Goal: Transaction & Acquisition: Purchase product/service

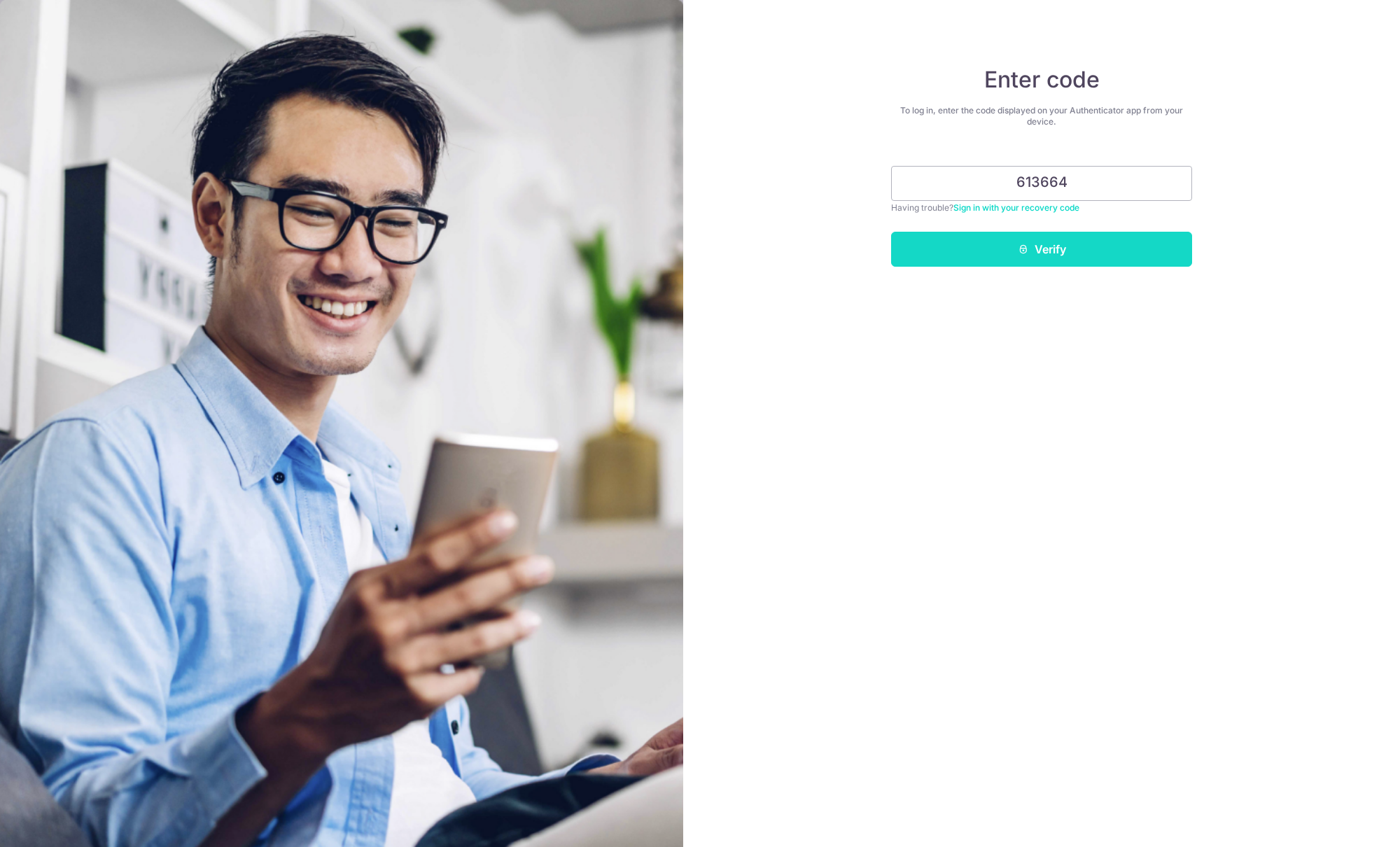
type input "613664"
click at [1012, 248] on button "Verify" at bounding box center [1041, 249] width 301 height 35
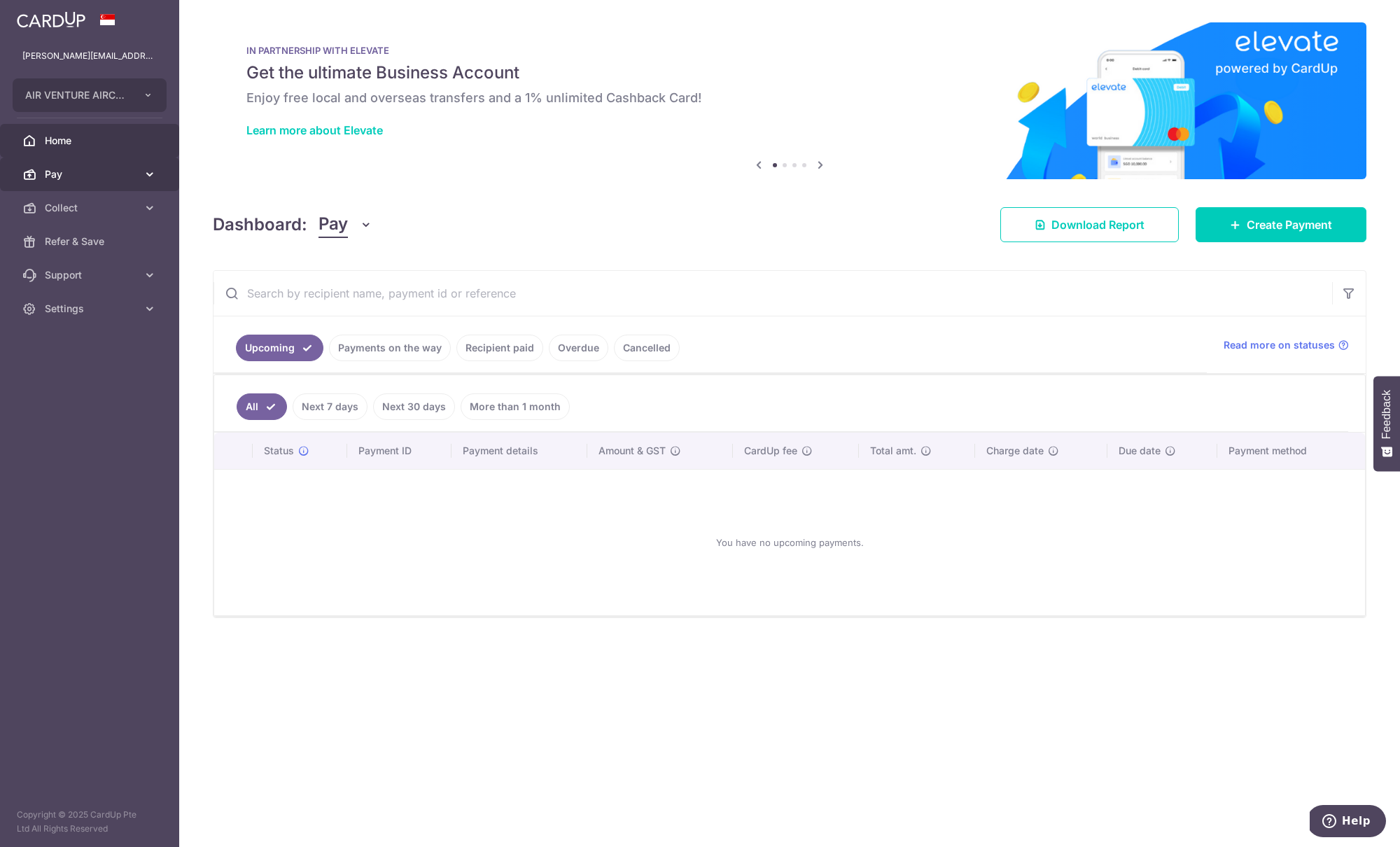
click at [98, 182] on link "Pay" at bounding box center [89, 174] width 180 height 34
click at [101, 207] on span "Payments" at bounding box center [90, 207] width 92 height 14
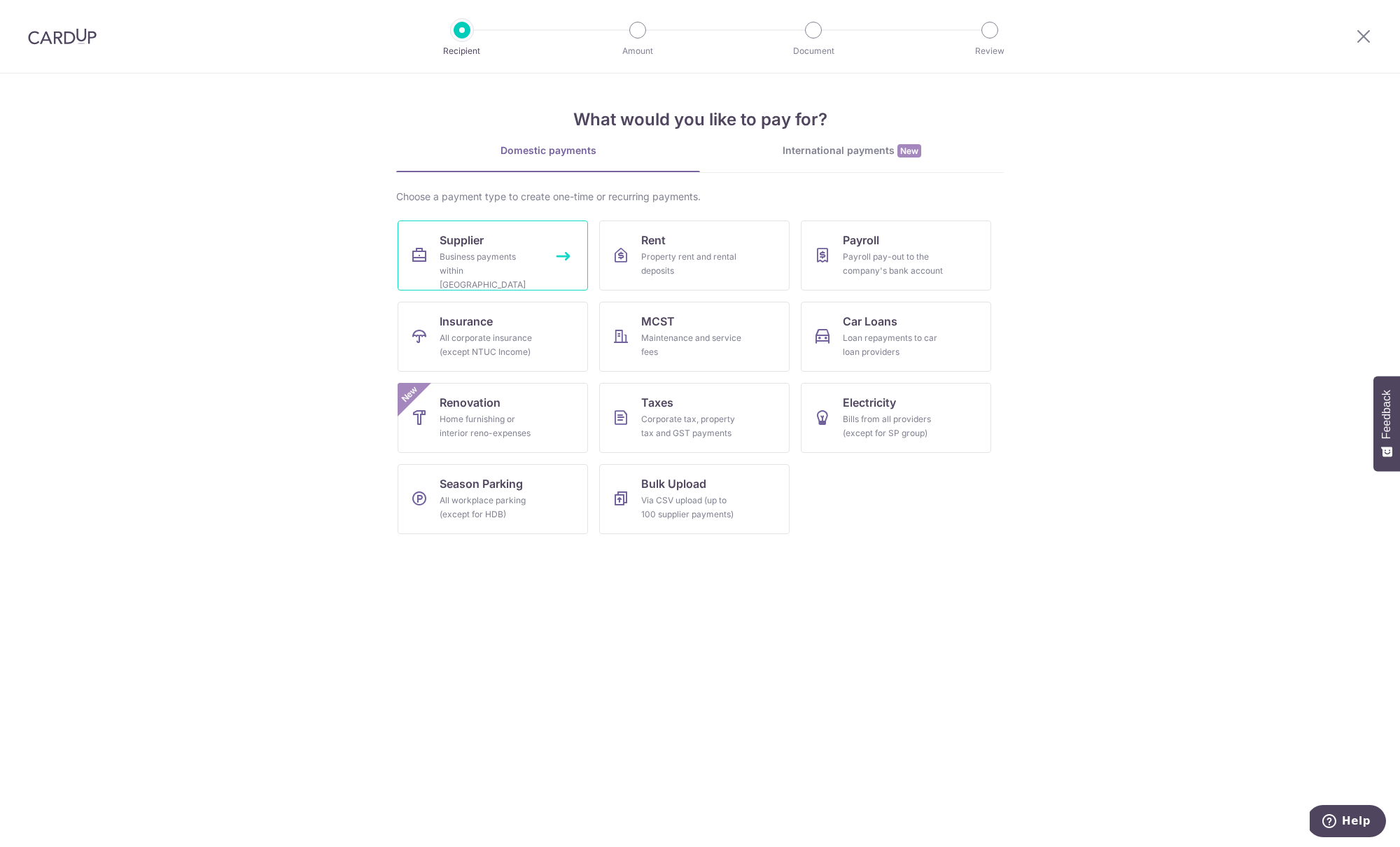
click at [511, 255] on div "Business payments within Singapore" at bounding box center [489, 271] width 101 height 42
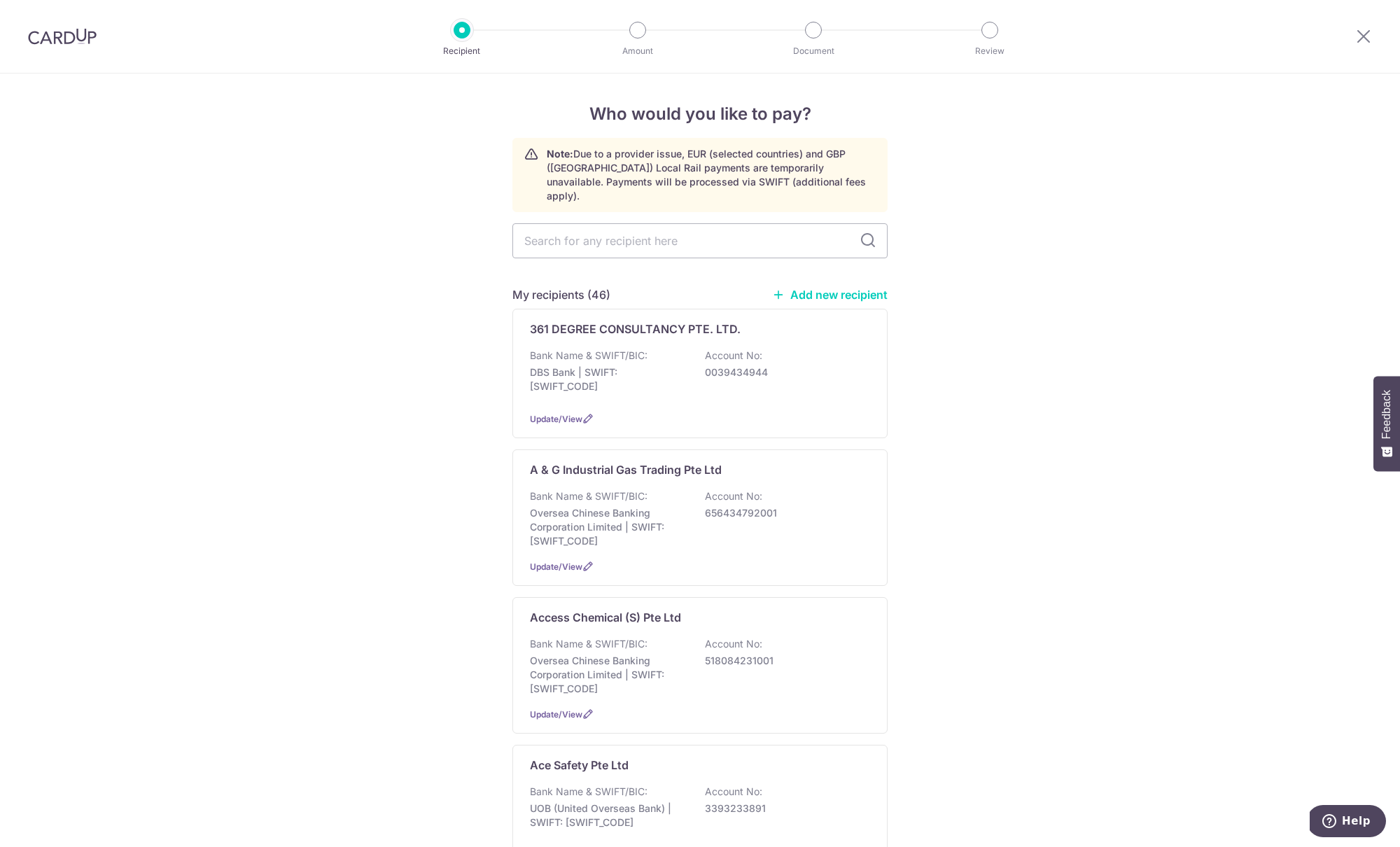
click at [828, 288] on link "Add new recipient" at bounding box center [829, 294] width 116 height 14
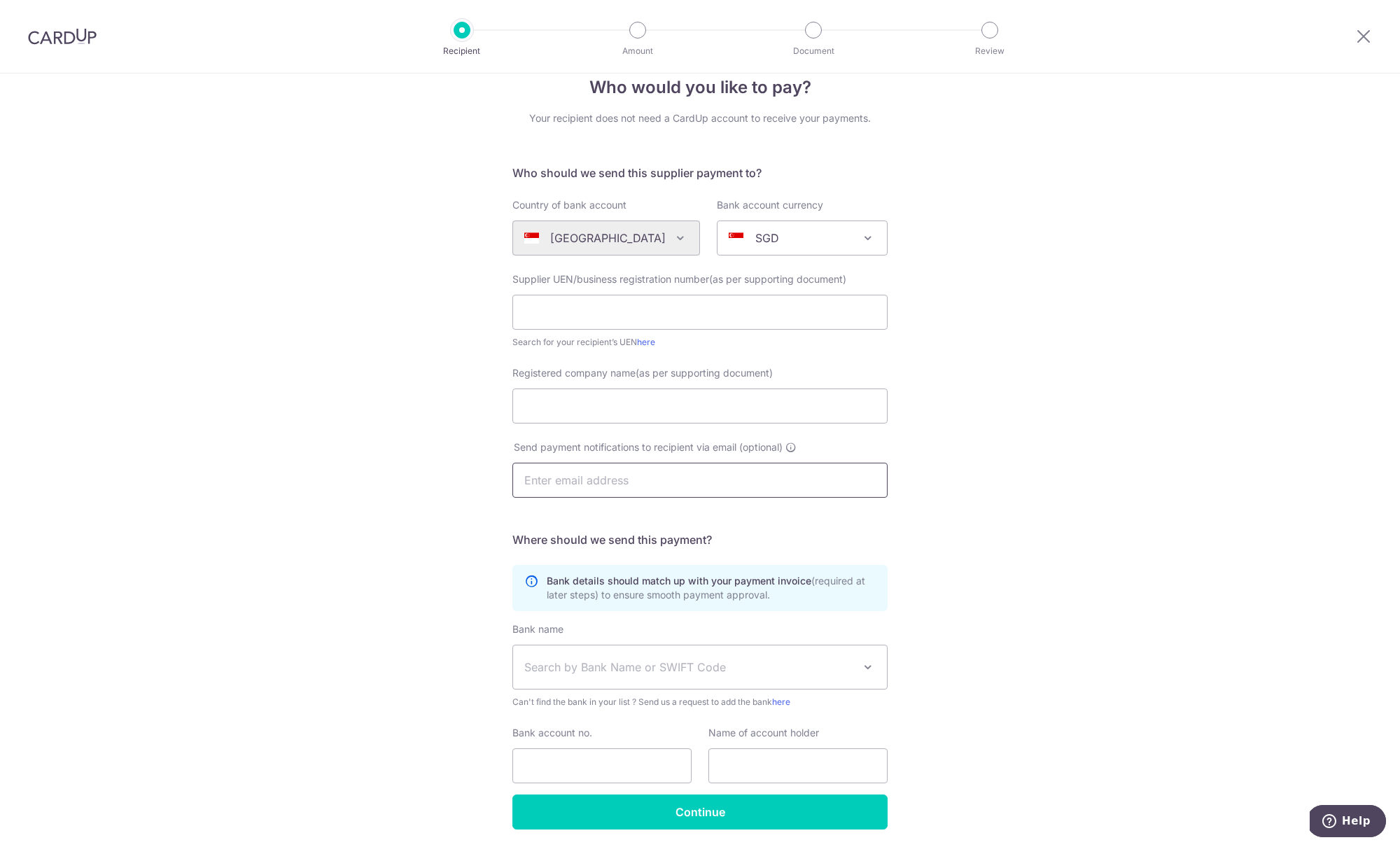
scroll to position [75, 0]
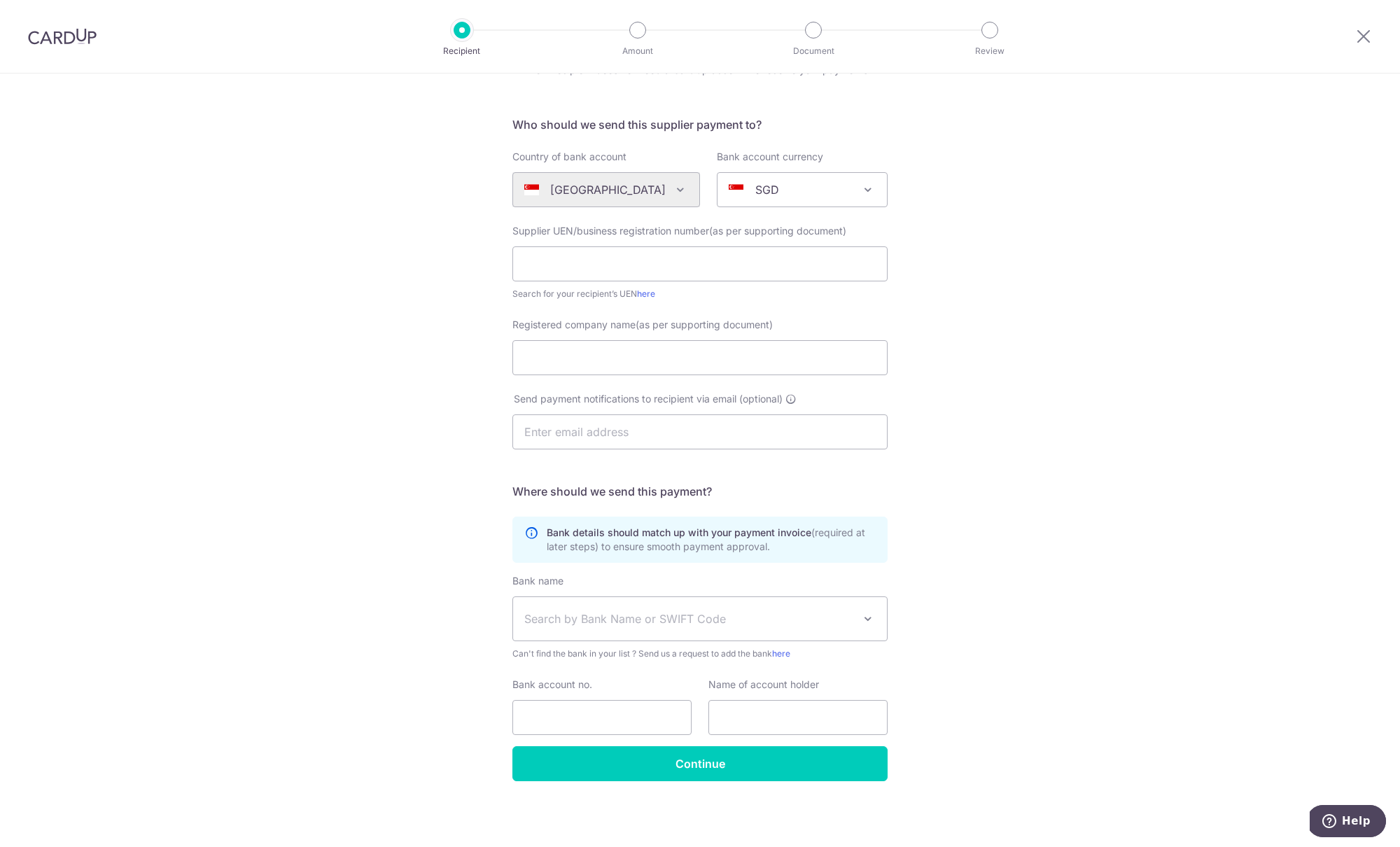
click at [706, 607] on span "Search by Bank Name or SWIFT Code" at bounding box center [700, 619] width 374 height 44
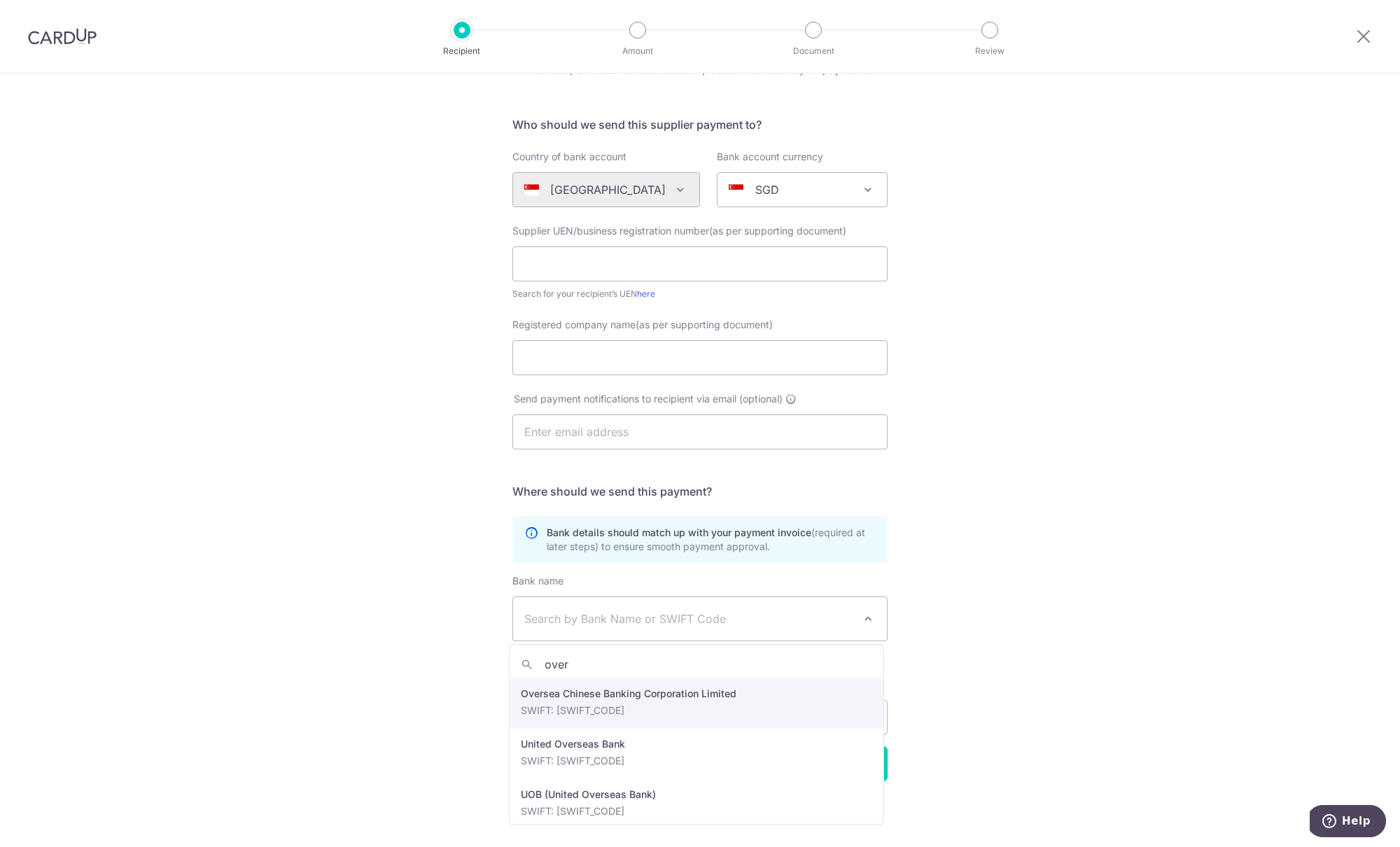
type input "over"
select select "12"
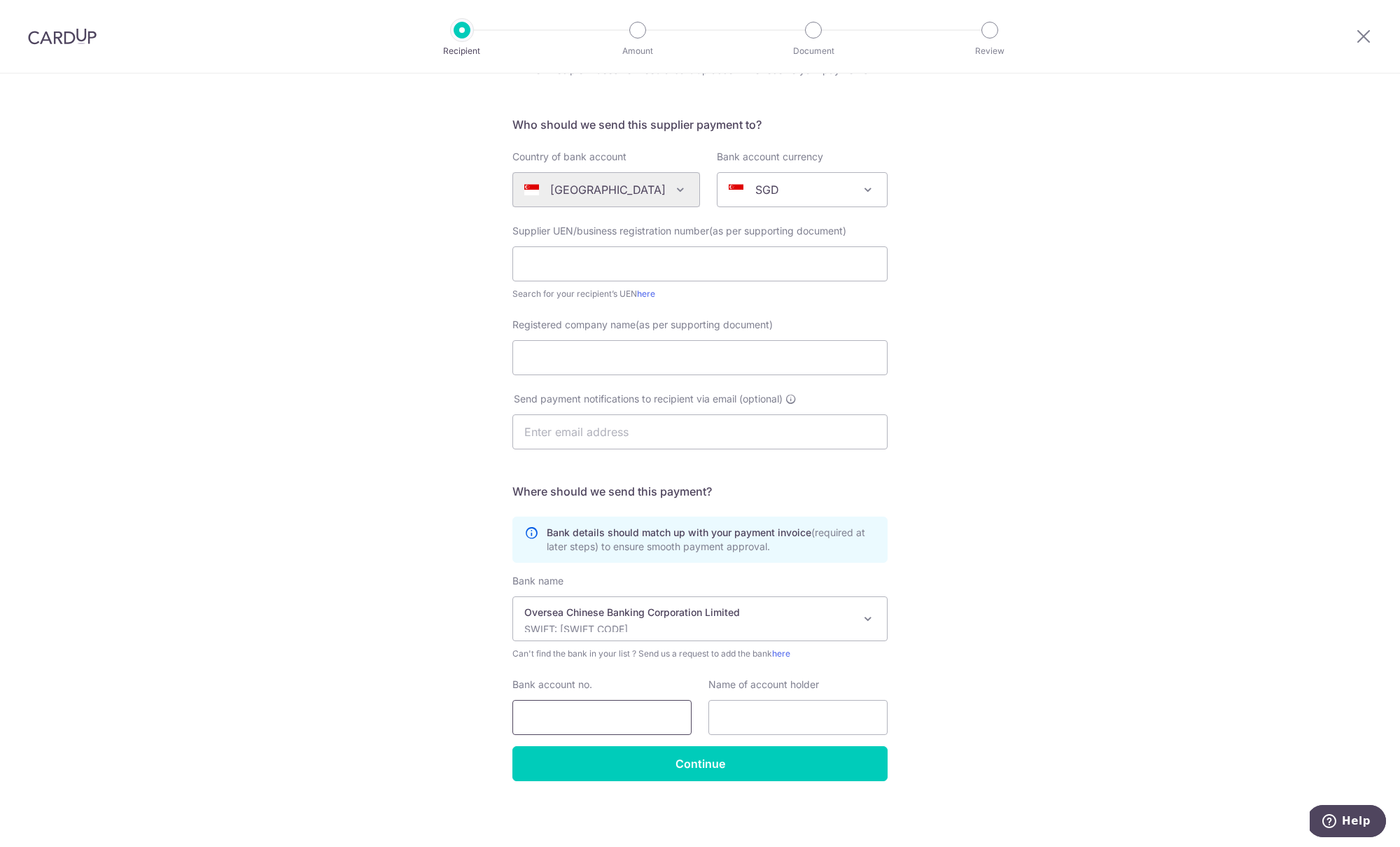
click at [614, 718] on input "Bank account no." at bounding box center [602, 718] width 180 height 35
type input "601863905001"
click at [749, 717] on input "text" at bounding box center [798, 718] width 180 height 35
click at [555, 347] on input "Registered company name(as per supporting document)" at bounding box center [700, 357] width 376 height 35
paste input "ZESSENTIALS HOLDINGS PTE. LTD."
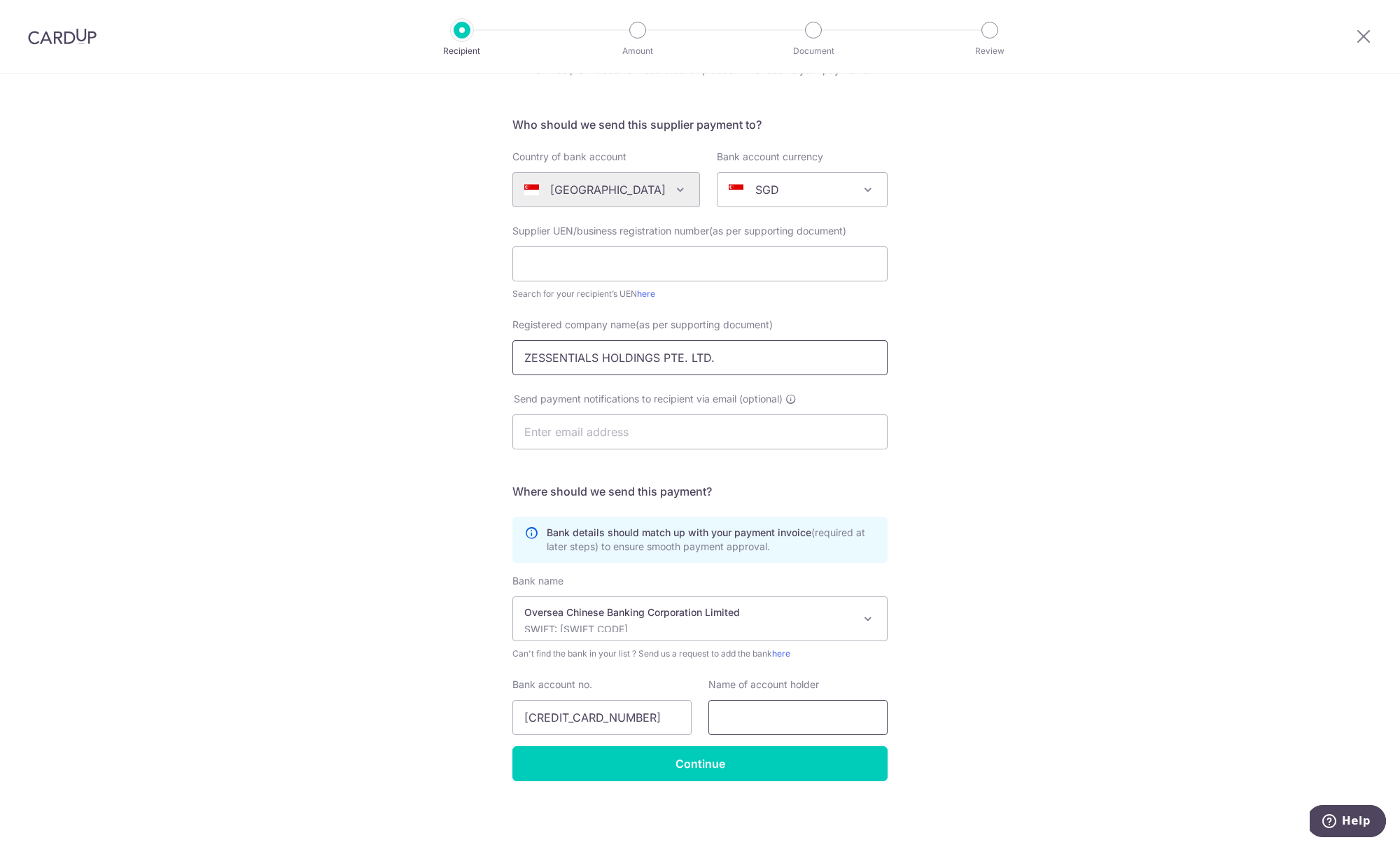
type input "ZESSENTIALS HOLDINGS PTE. LTD."
click at [771, 708] on input "text" at bounding box center [798, 718] width 180 height 35
paste input "ZESSENTIALS HOLDINGS PTE. LTD."
type input "ZESSENTIALS HOLDINGS PTE. LTD."
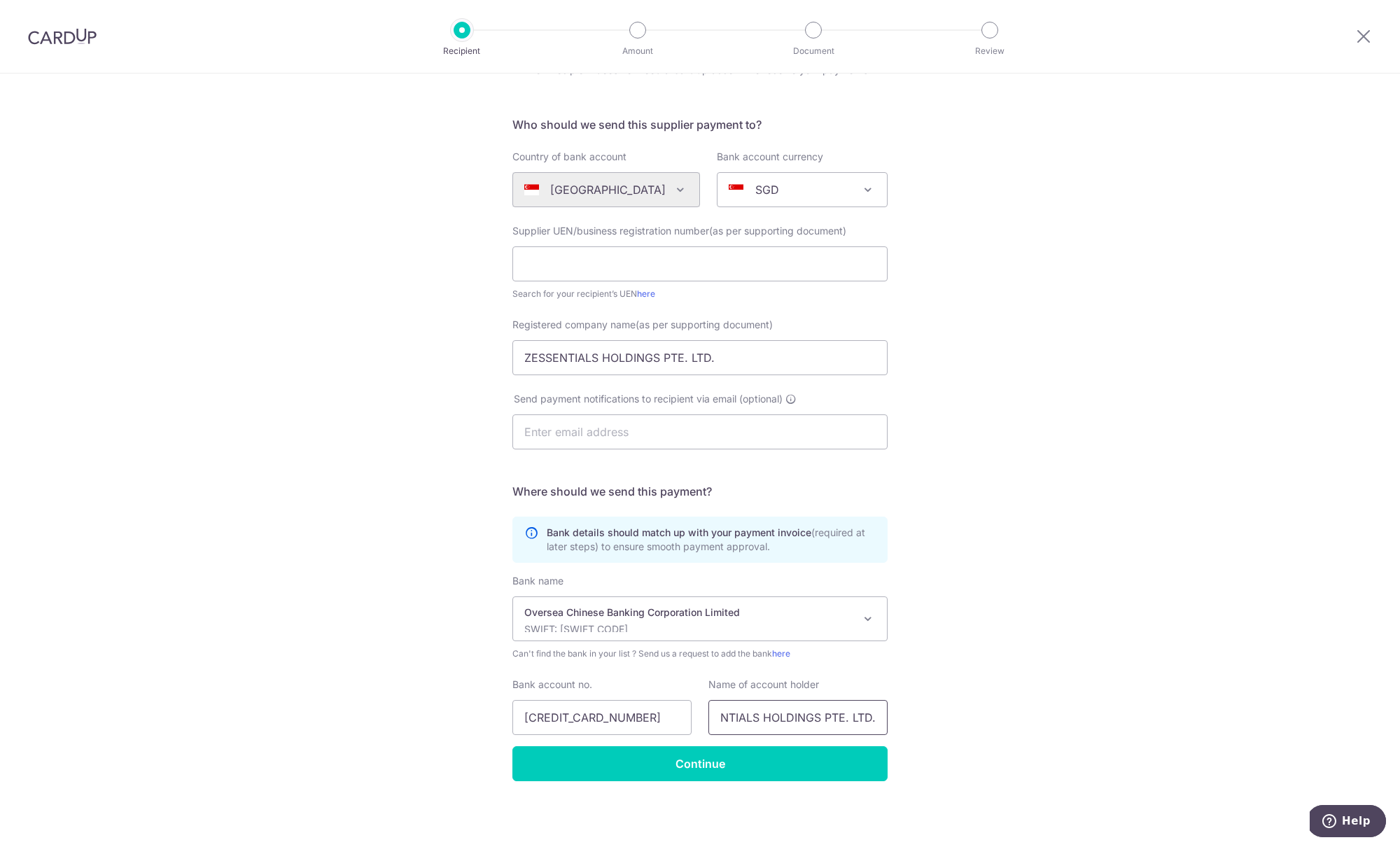
scroll to position [0, 0]
click at [535, 263] on input "text" at bounding box center [700, 263] width 376 height 35
paste input "202222904Z"
type input "202222904Z"
click at [436, 367] on div "Who would you like to pay? Your recipient does not need a CardUp account to rec…" at bounding box center [700, 422] width 1400 height 849
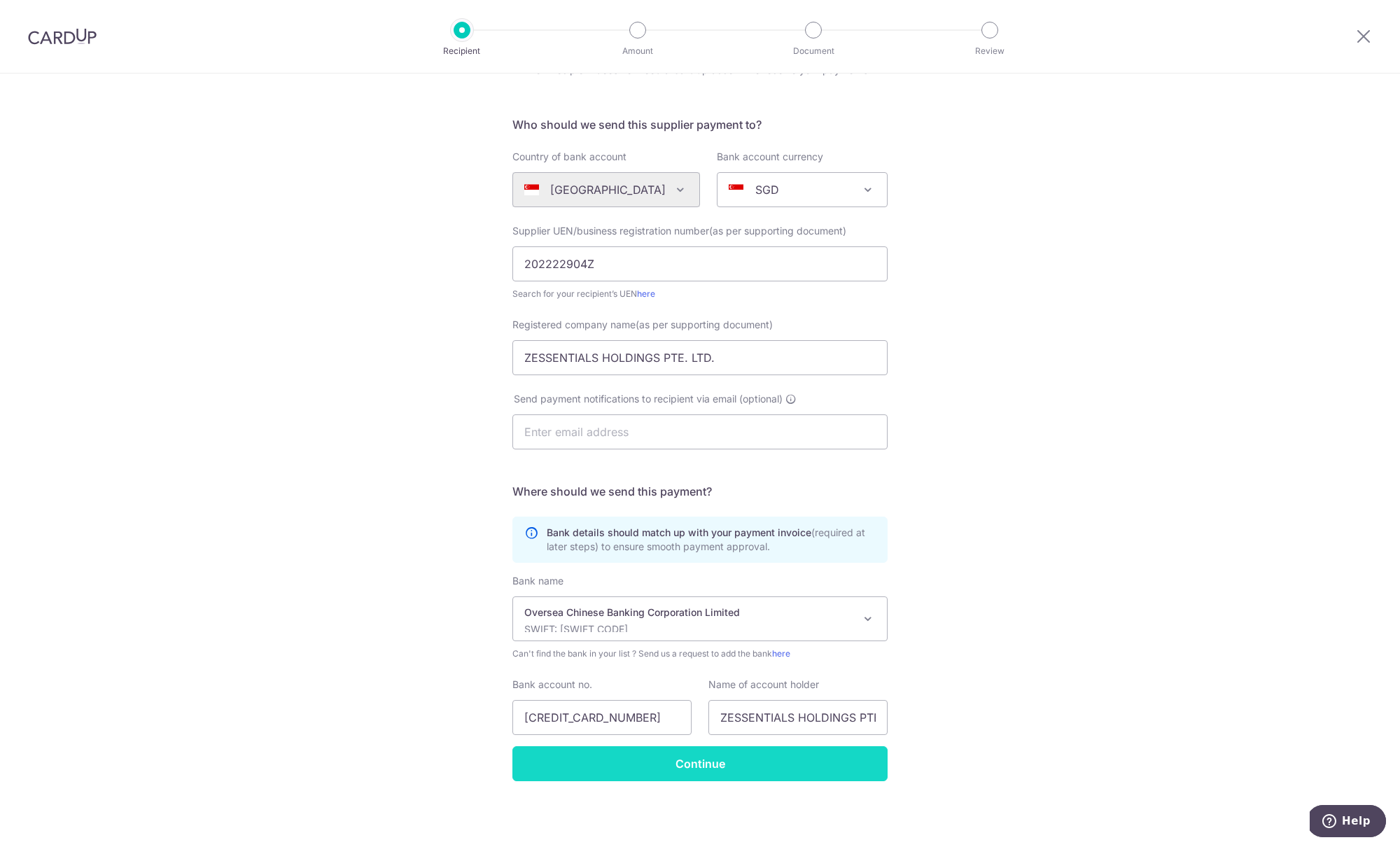
click at [717, 759] on input "Continue" at bounding box center [700, 764] width 376 height 35
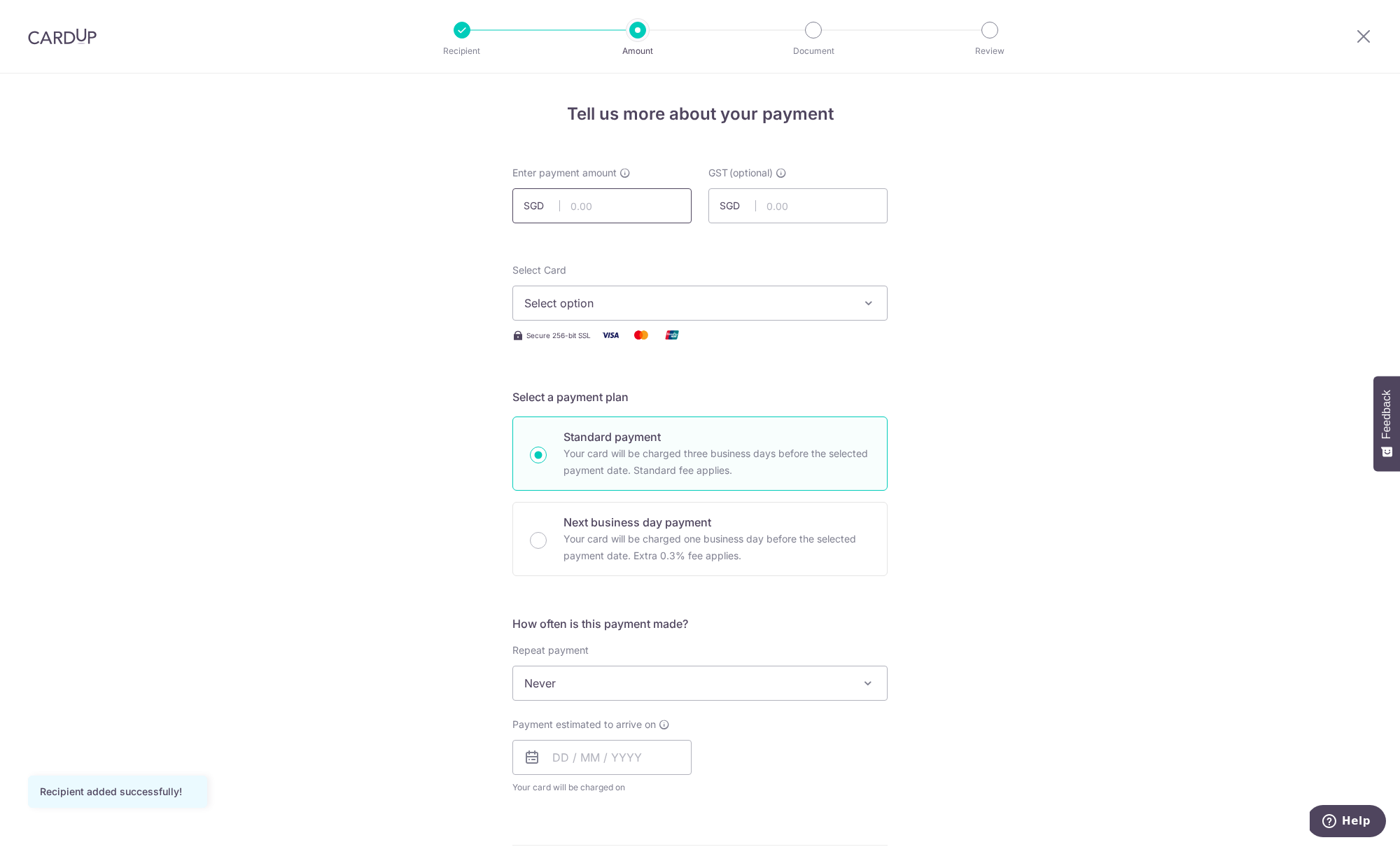
click at [586, 200] on input "text" at bounding box center [602, 206] width 180 height 35
type input "8,502.00"
click at [670, 295] on span "Select option" at bounding box center [687, 303] width 326 height 16
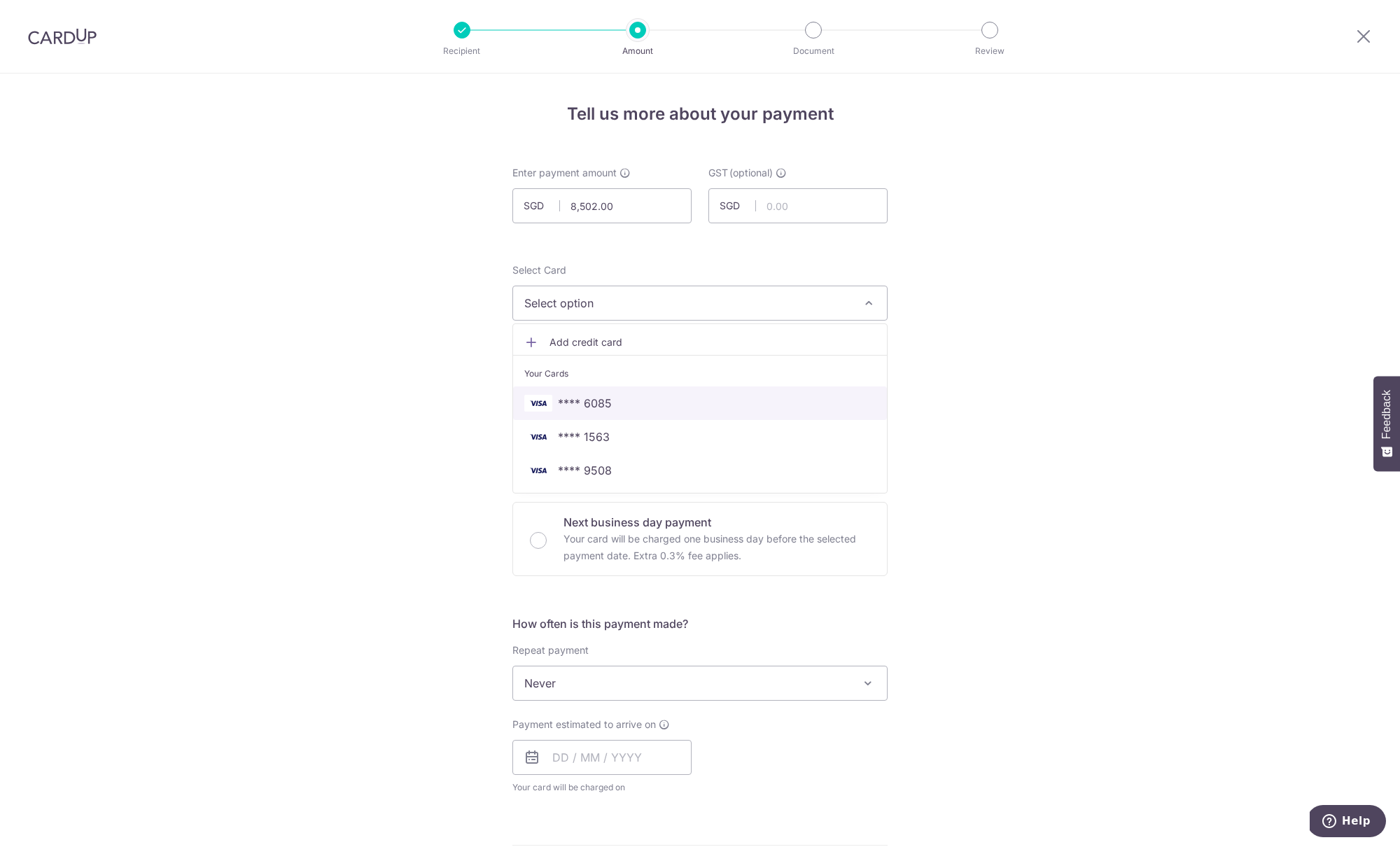
click at [613, 397] on span "**** 6085" at bounding box center [699, 403] width 351 height 16
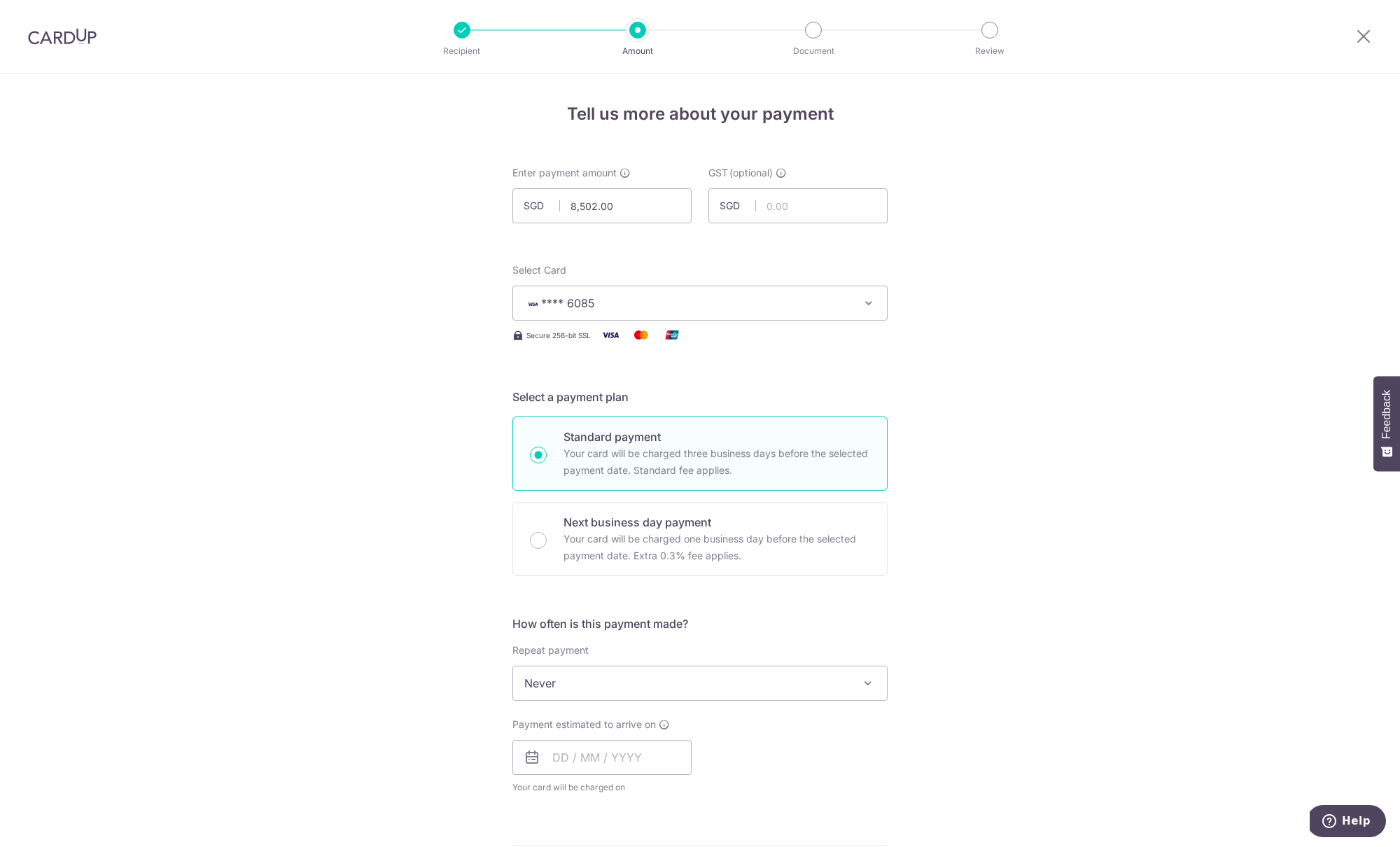
click at [432, 401] on div "Tell us more about your payment Enter payment amount SGD 8,502.00 8502.00 GST (…" at bounding box center [700, 754] width 1400 height 1360
click at [611, 305] on span "**** 6085" at bounding box center [687, 303] width 326 height 16
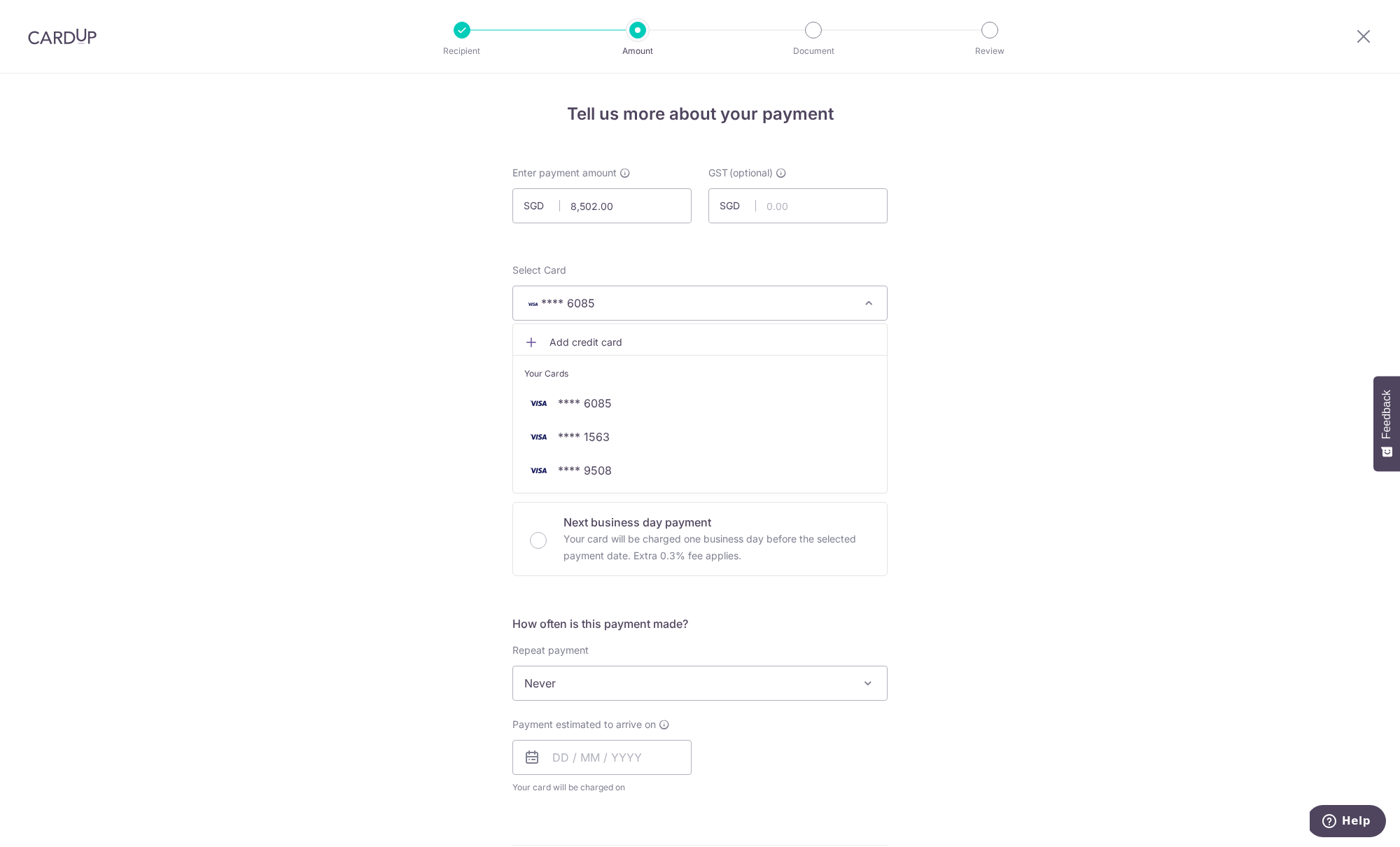
click at [410, 375] on div "Tell us more about your payment Enter payment amount SGD 8,502.00 8502.00 GST (…" at bounding box center [700, 754] width 1400 height 1360
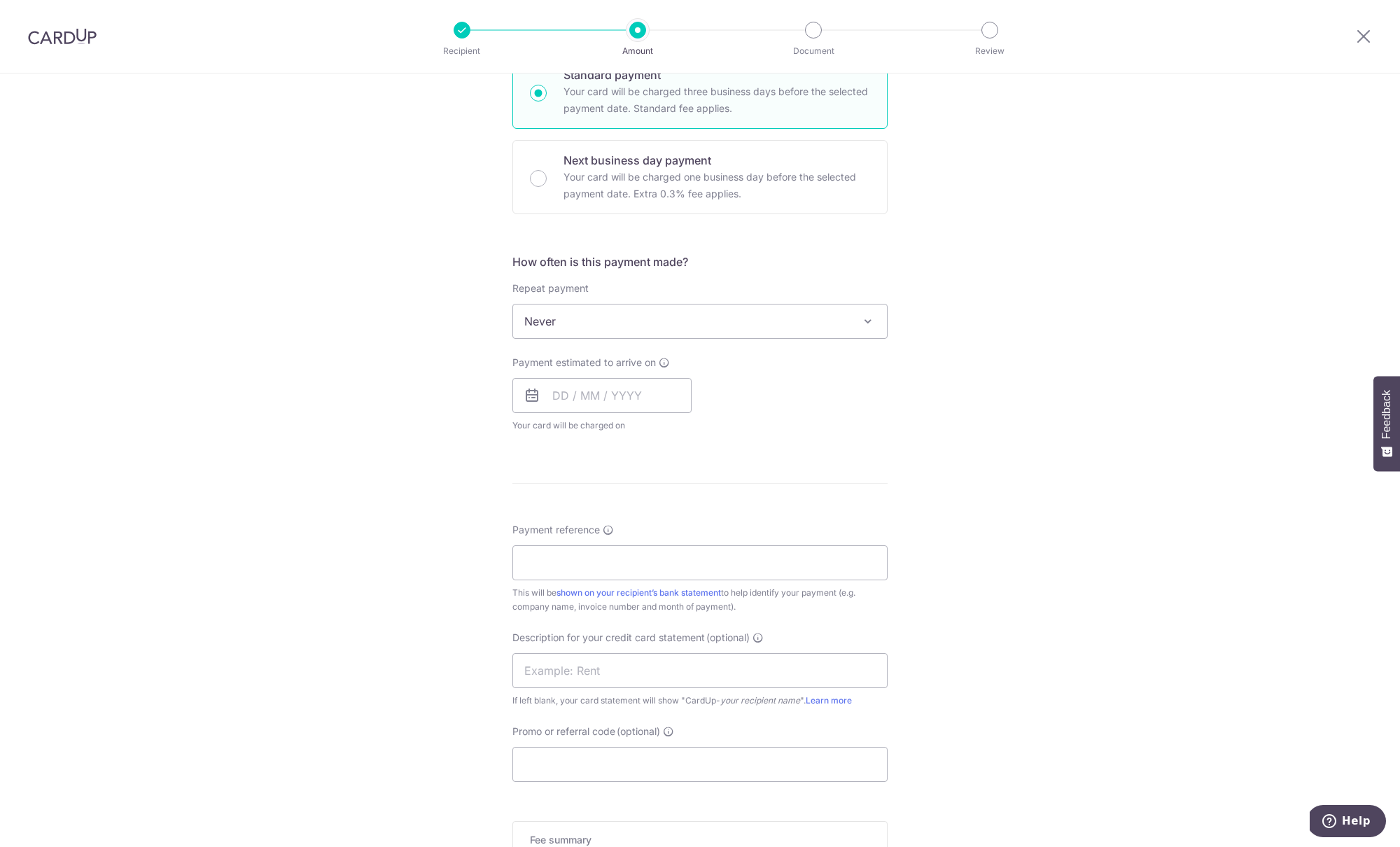
scroll to position [412, 0]
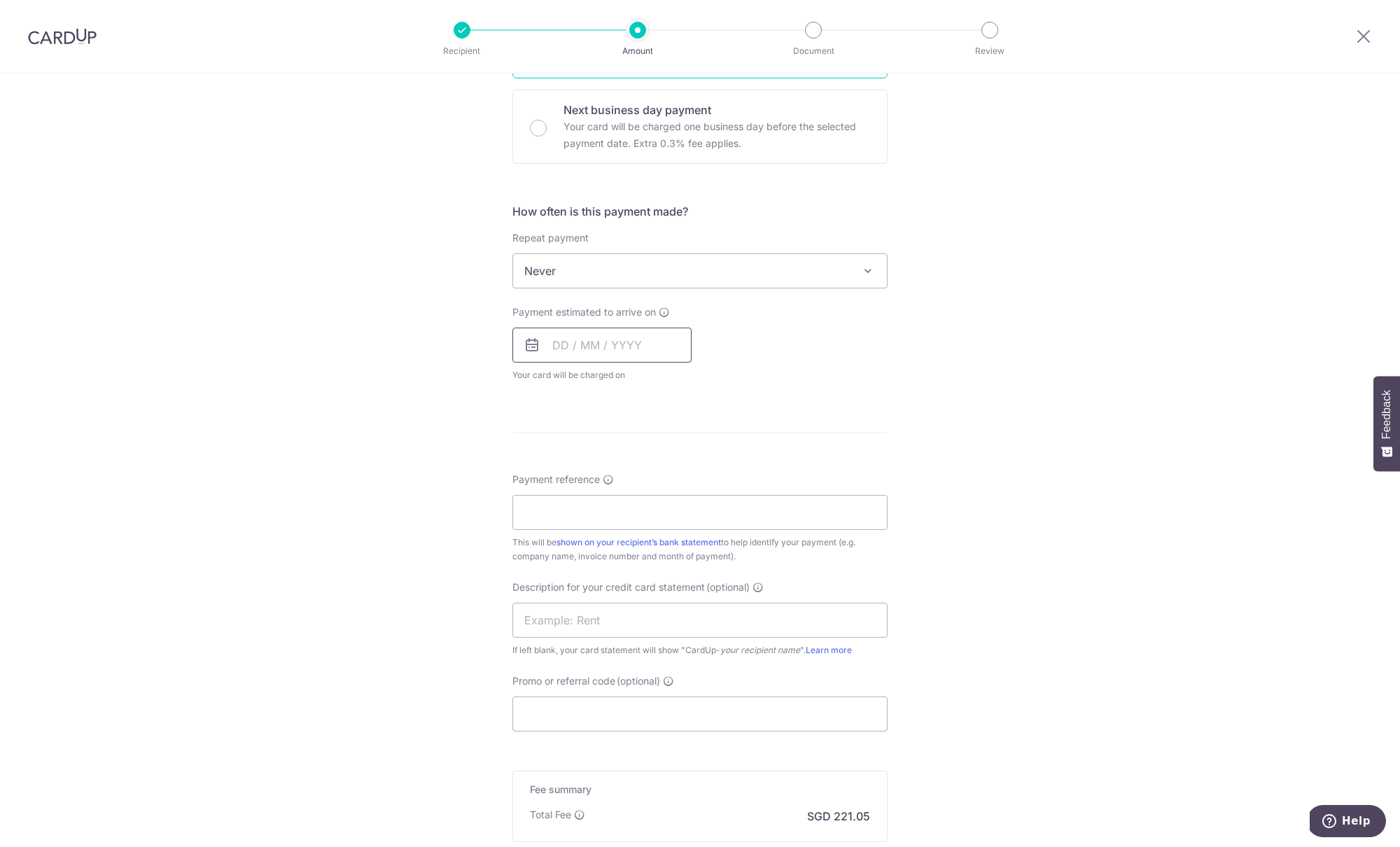
click at [562, 353] on input "text" at bounding box center [602, 345] width 180 height 35
click at [592, 465] on link "7" at bounding box center [597, 472] width 23 height 23
type input "07/10/2025"
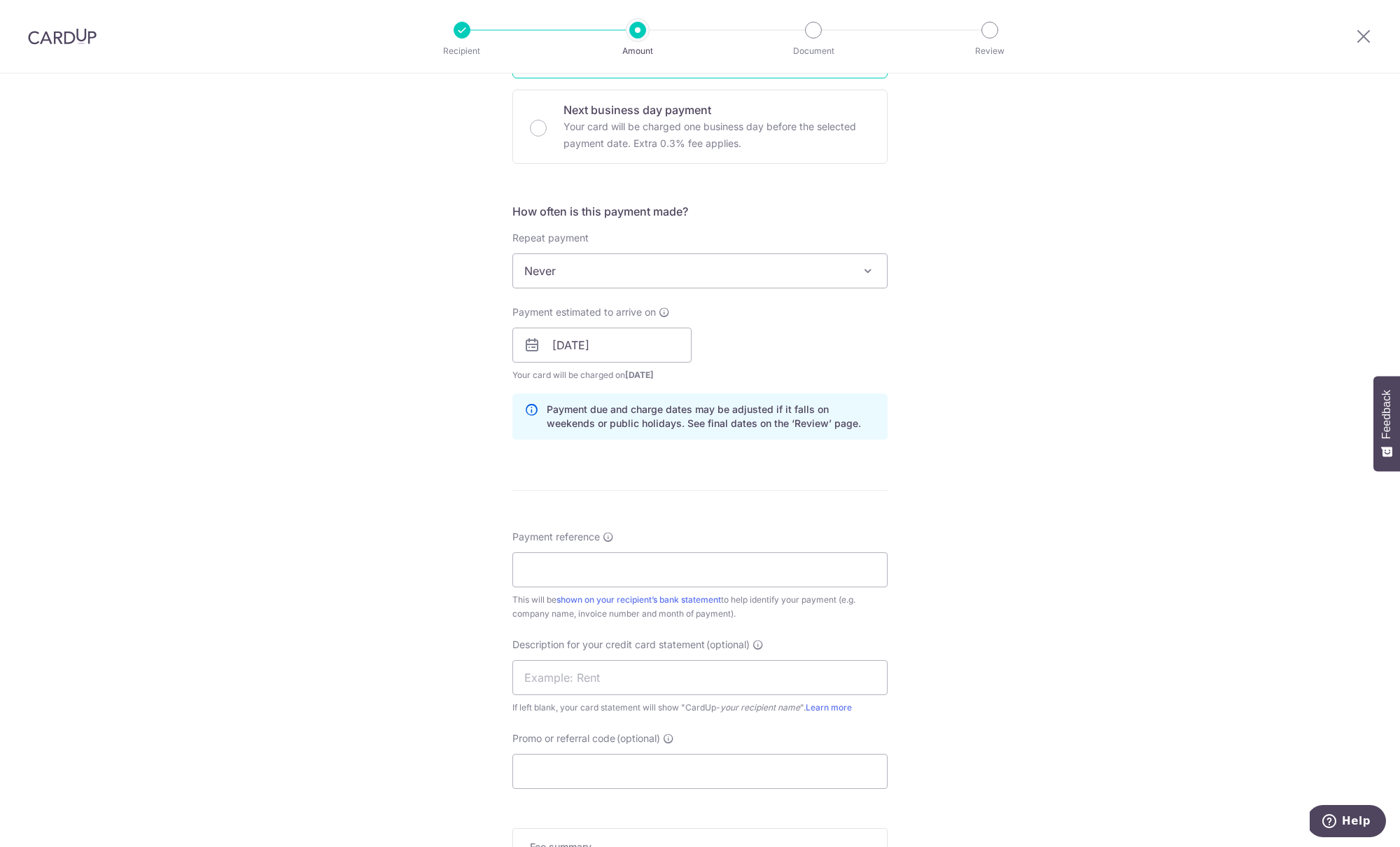
click at [438, 460] on div "Tell us more about your payment Enter payment amount SGD 8,502.00 8502.00 GST (…" at bounding box center [700, 369] width 1400 height 1418
click at [535, 571] on input "Payment reference" at bounding box center [700, 570] width 376 height 35
type input "Z"
type input "Inv 202510010005"
click at [561, 677] on input "text" at bounding box center [700, 677] width 376 height 35
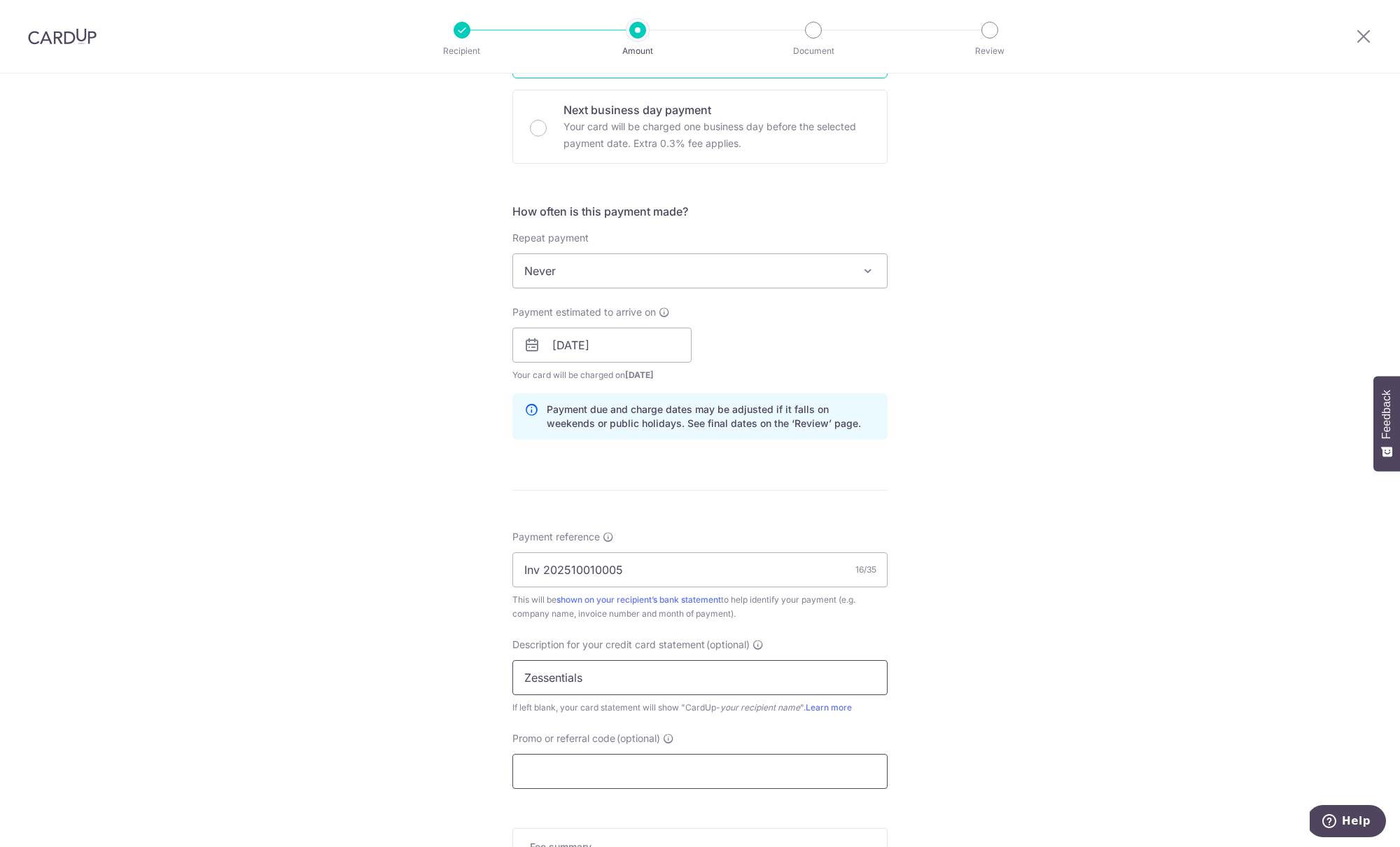
type input "Zessentials"
click at [576, 777] on input "Promo or referral code (optional)" at bounding box center [700, 771] width 376 height 35
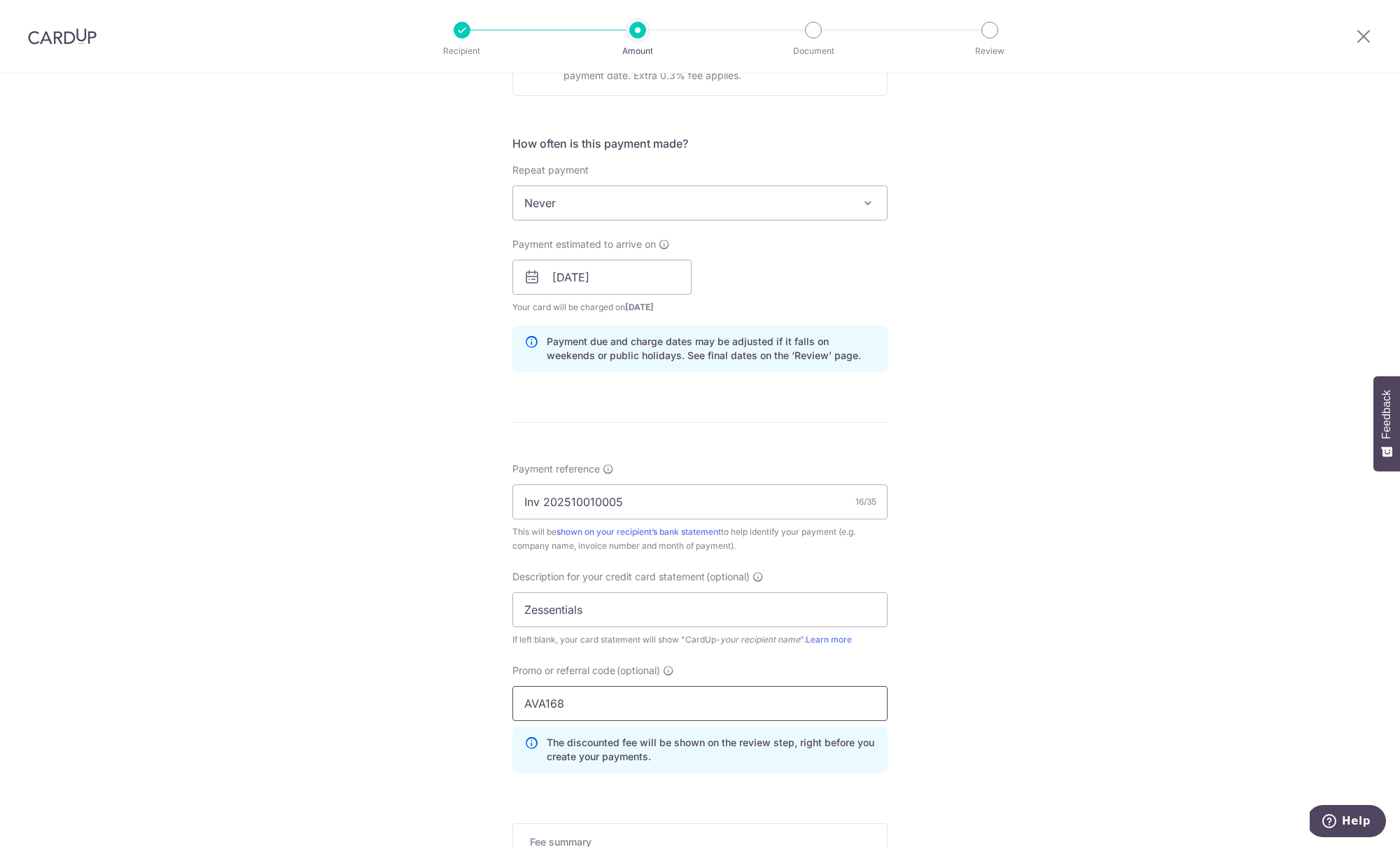
scroll to position [708, 0]
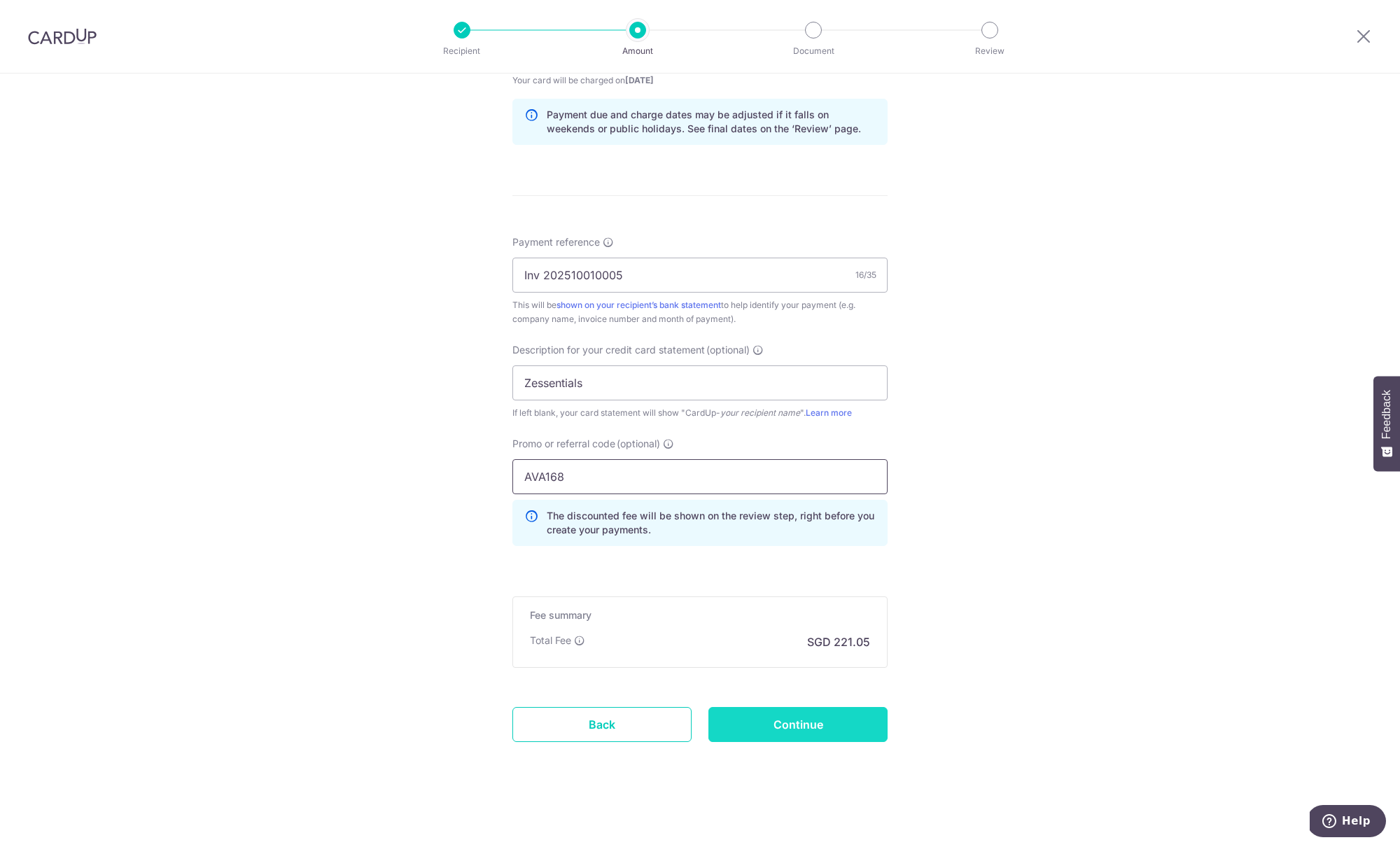
type input "AVA168"
click at [777, 731] on input "Continue" at bounding box center [798, 725] width 180 height 35
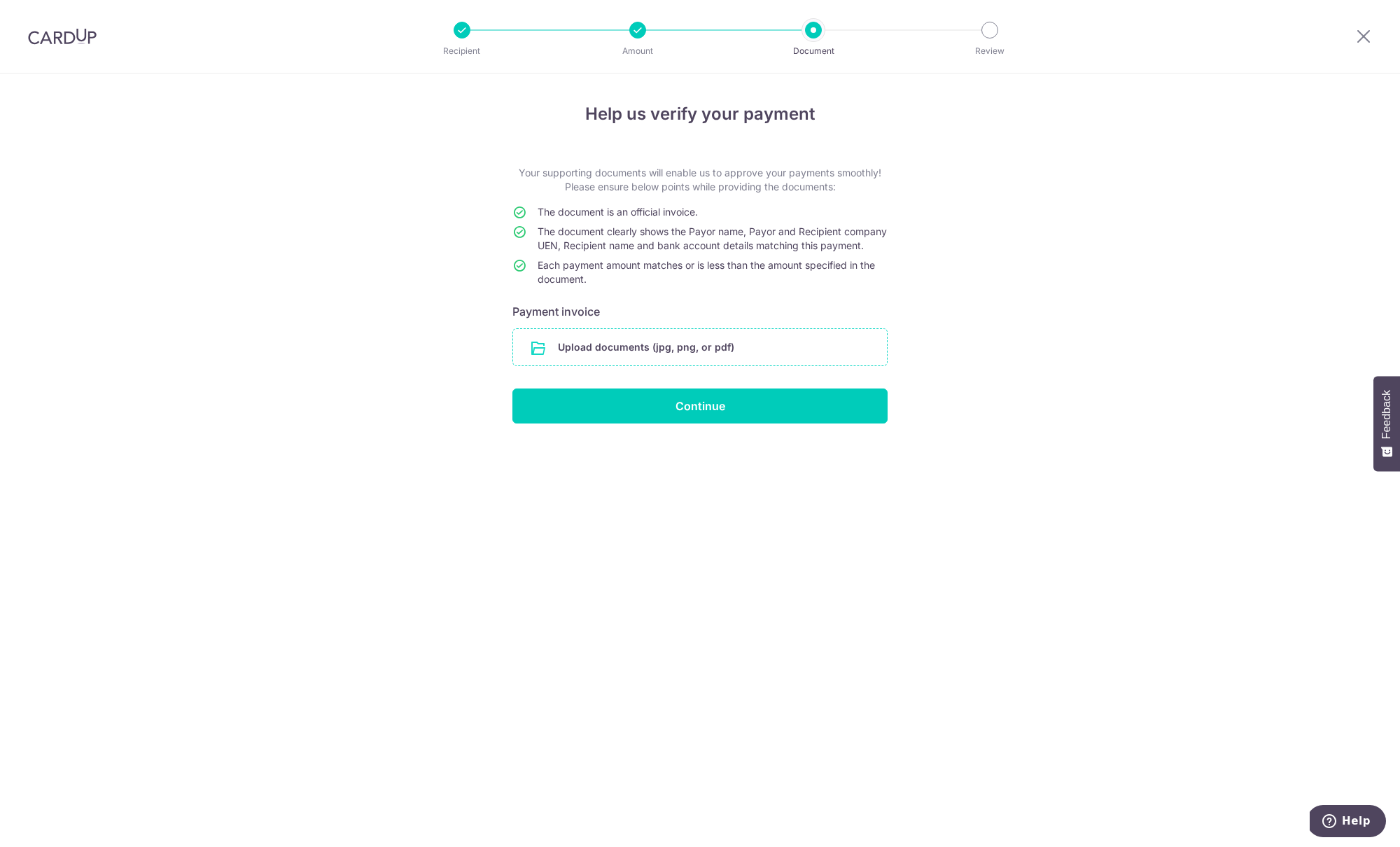
click at [643, 364] on input "file" at bounding box center [700, 347] width 374 height 36
click at [777, 358] on input "file" at bounding box center [700, 347] width 374 height 36
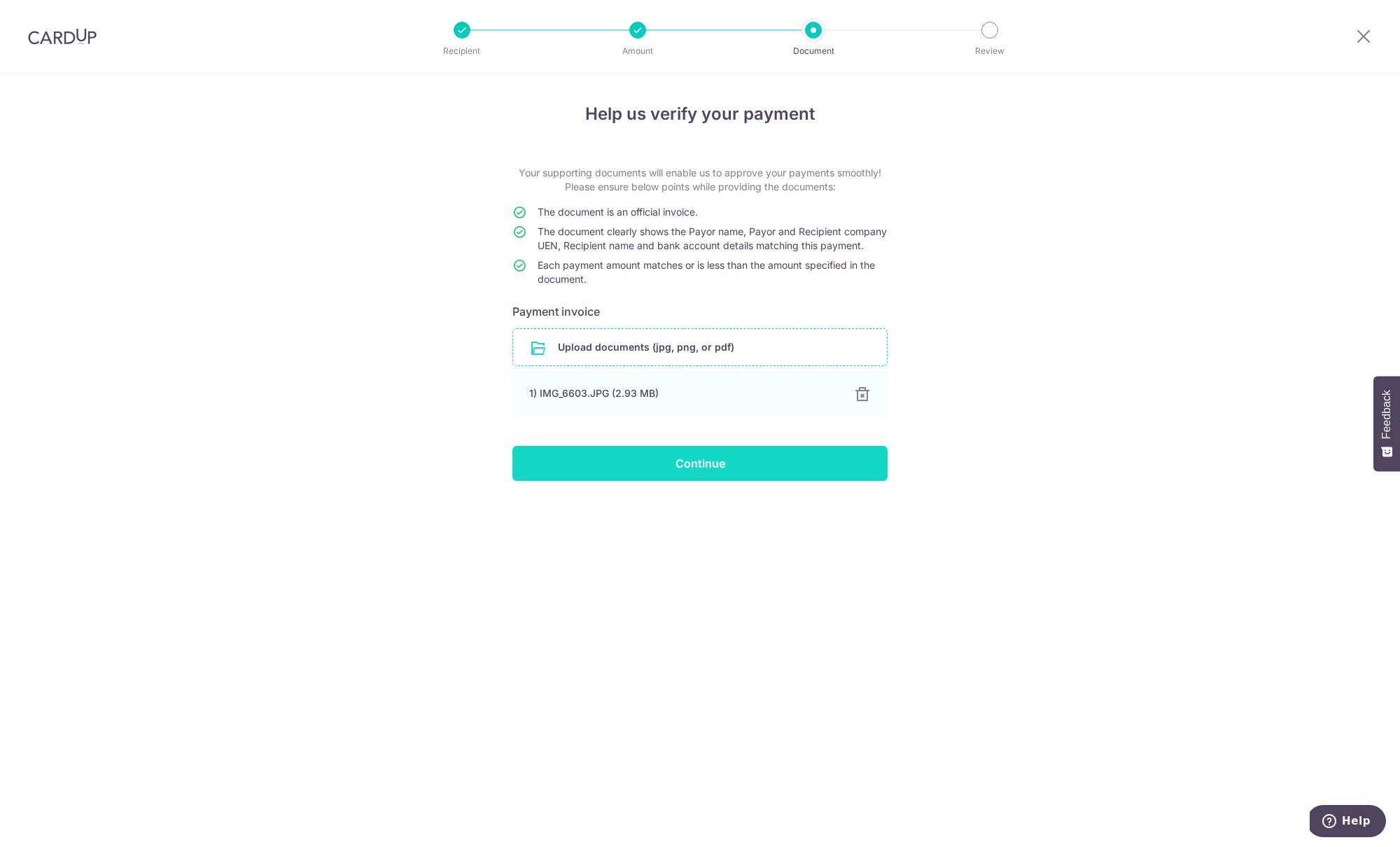
click at [772, 481] on input "Continue" at bounding box center [700, 463] width 376 height 35
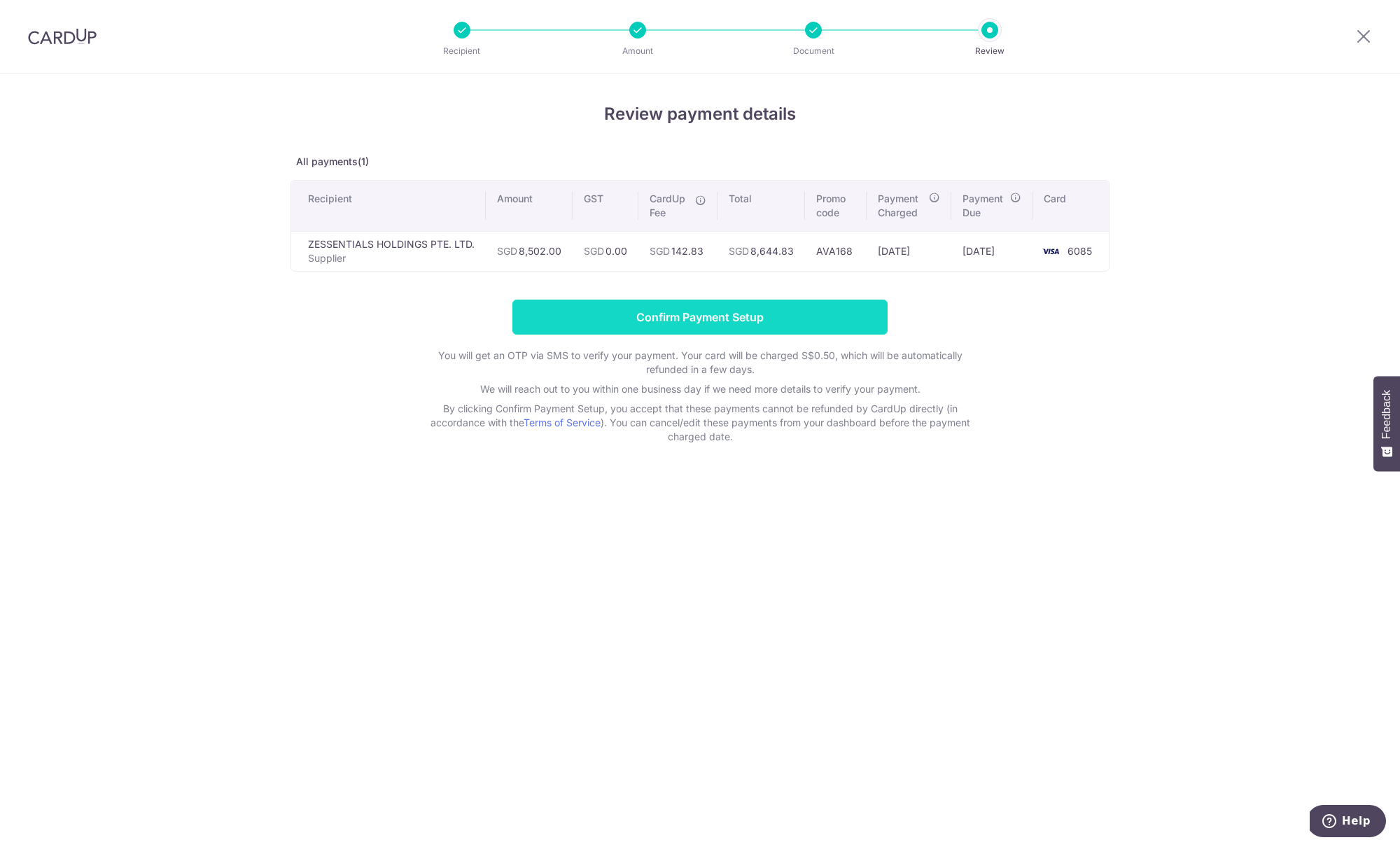
click at [756, 321] on input "Confirm Payment Setup" at bounding box center [700, 317] width 376 height 35
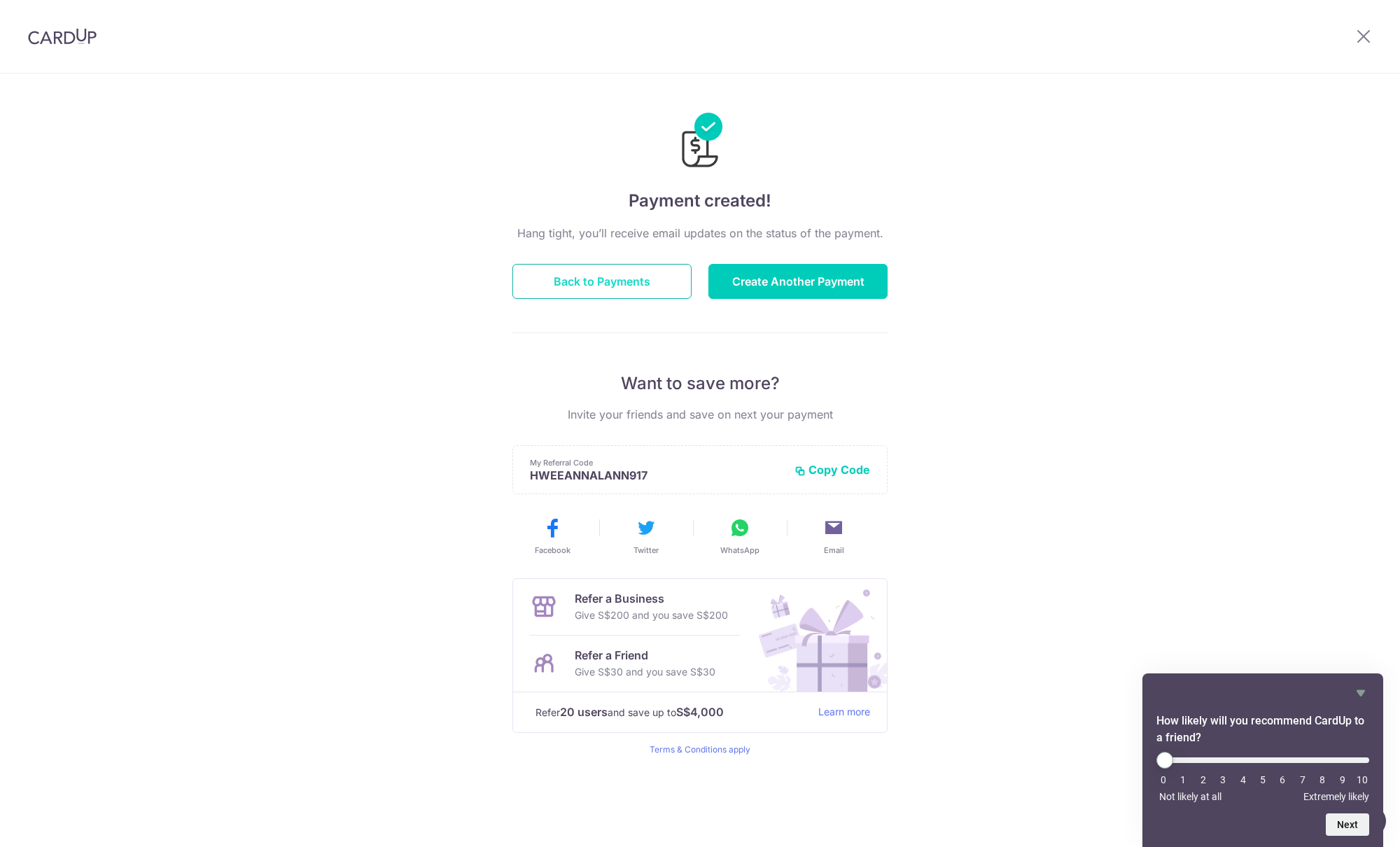
click at [586, 284] on button "Back to Payments" at bounding box center [602, 281] width 180 height 35
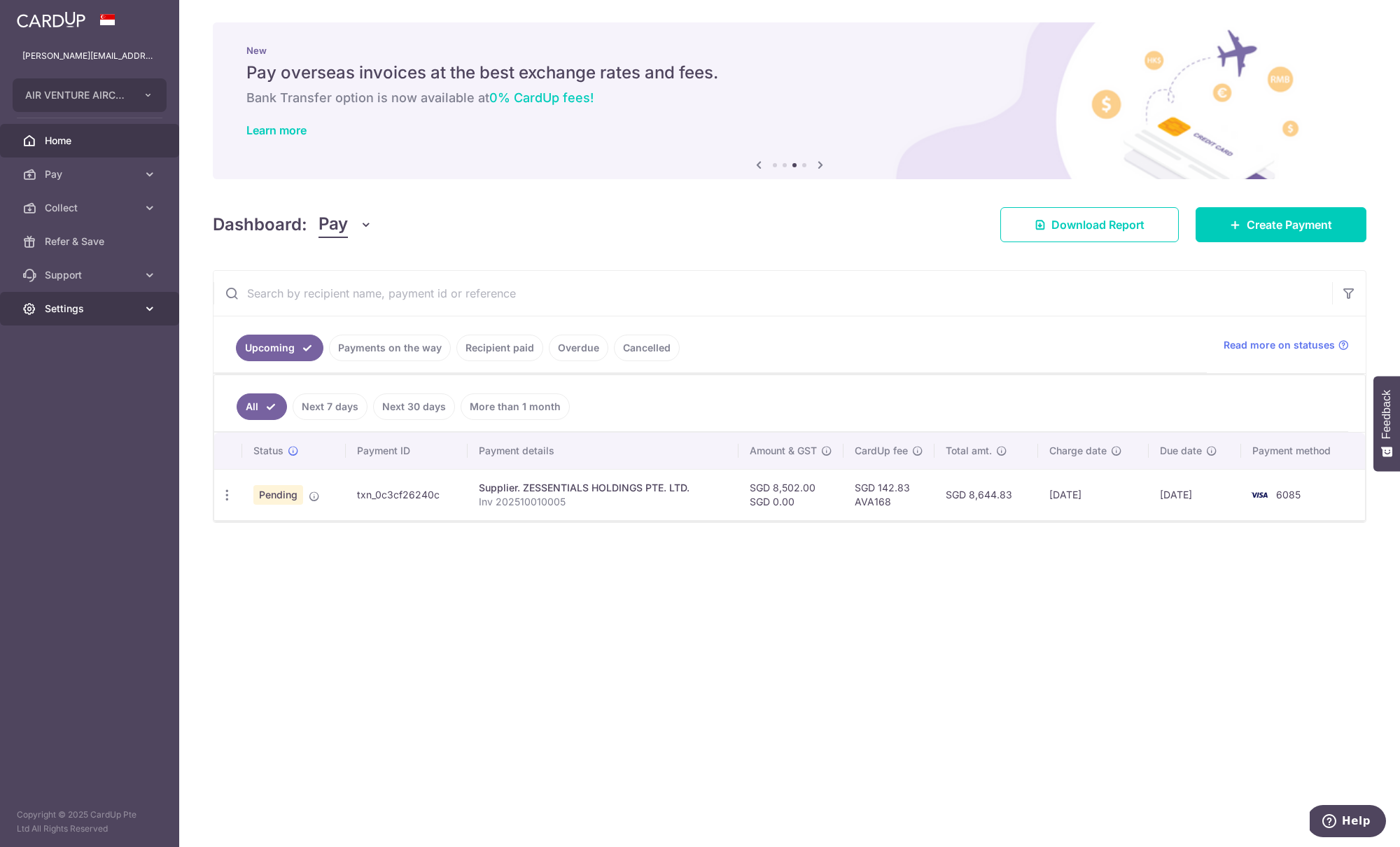
click at [143, 305] on icon at bounding box center [149, 308] width 14 height 14
click at [78, 375] on span "Logout" at bounding box center [90, 376] width 92 height 14
